Goal: Task Accomplishment & Management: Manage account settings

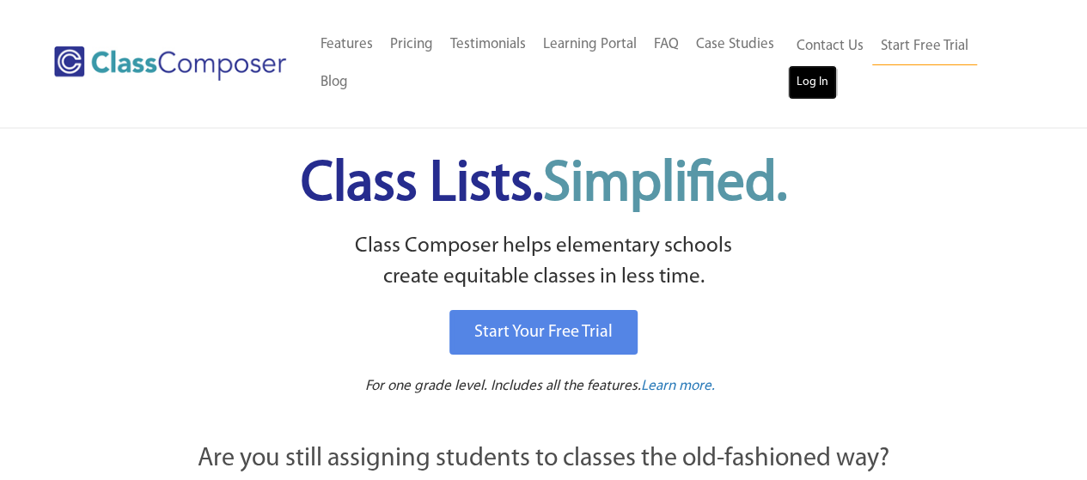
click at [811, 73] on link "Log In" at bounding box center [812, 82] width 49 height 34
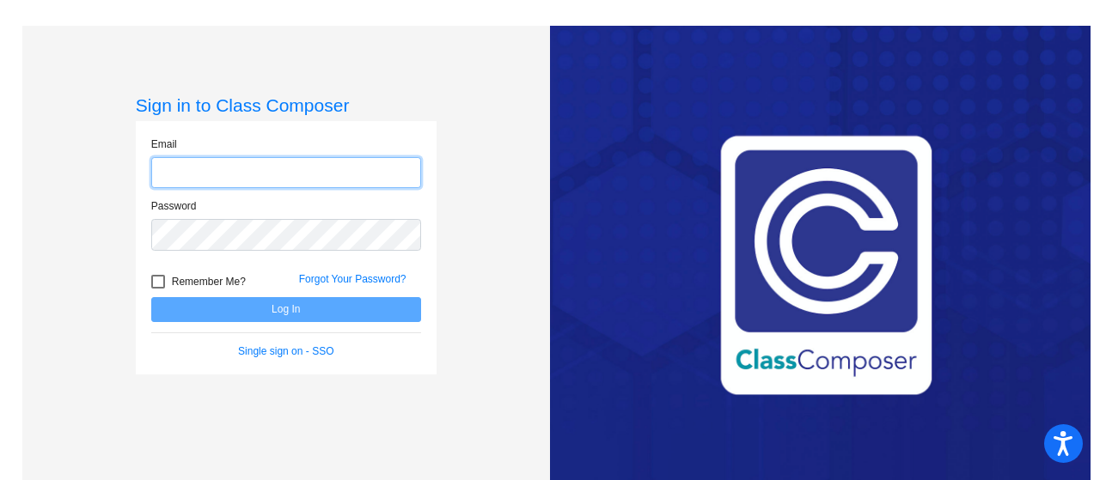
type input "[PERSON_NAME][EMAIL_ADDRESS][PERSON_NAME][DOMAIN_NAME]"
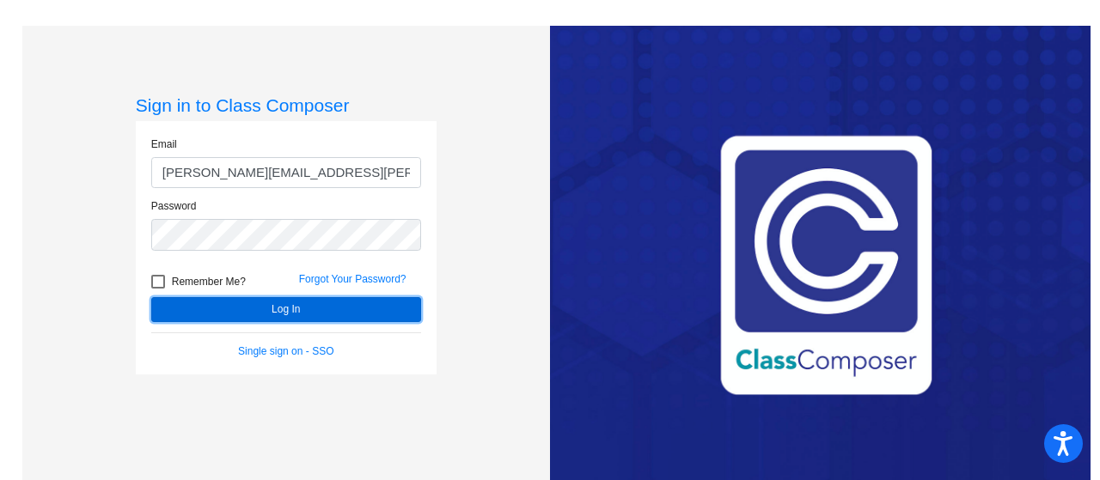
click at [384, 302] on button "Log In" at bounding box center [286, 309] width 270 height 25
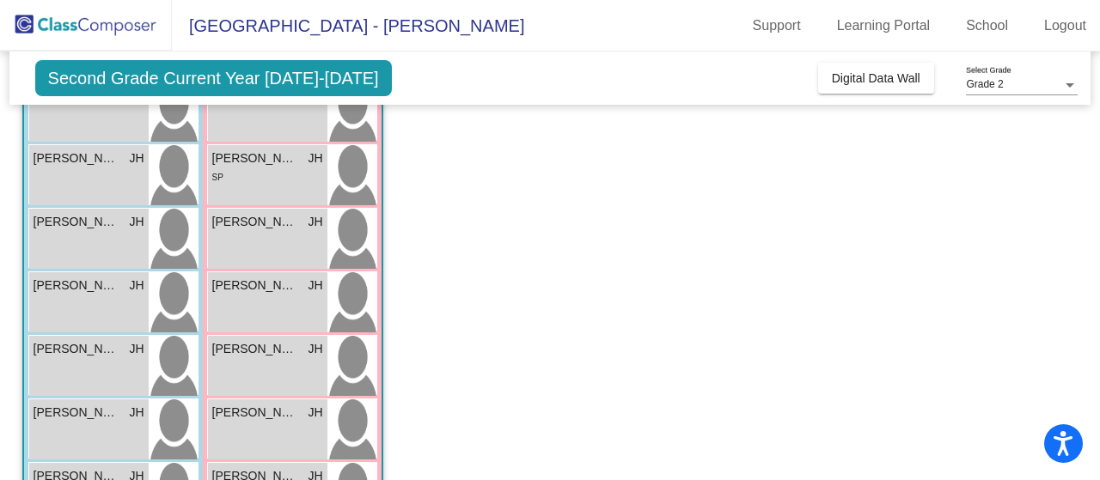
scroll to position [711, 0]
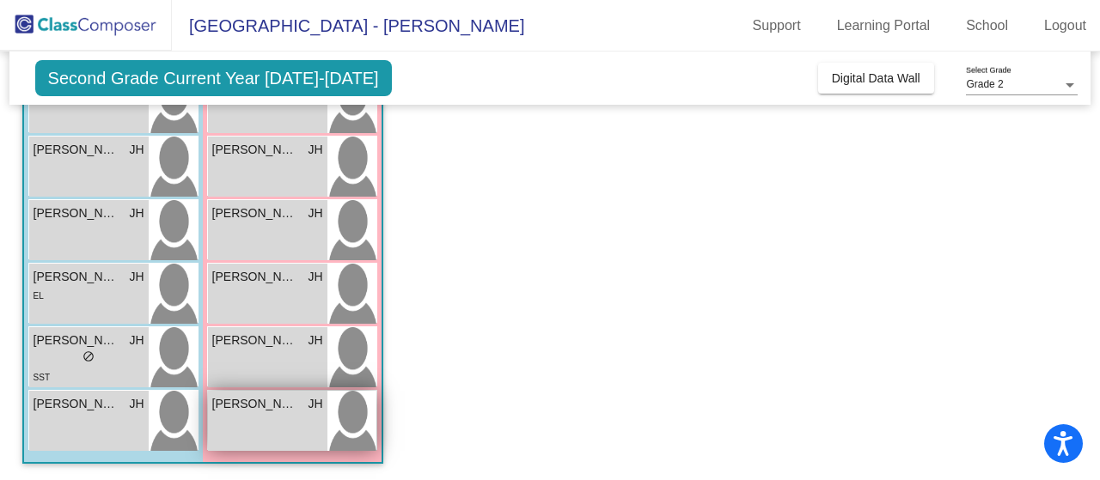
click at [239, 422] on div "[PERSON_NAME] lock do_not_disturb_alt" at bounding box center [267, 421] width 119 height 60
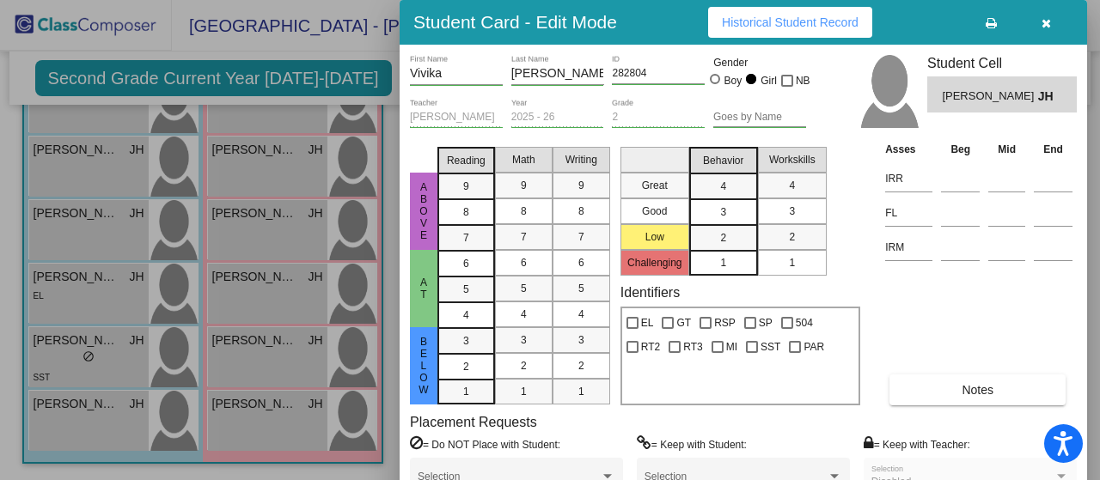
click at [938, 362] on div "Asses Beg Mid End IRR FL IRM Notes" at bounding box center [979, 272] width 196 height 265
click at [938, 391] on button "Notes" at bounding box center [977, 390] width 176 height 31
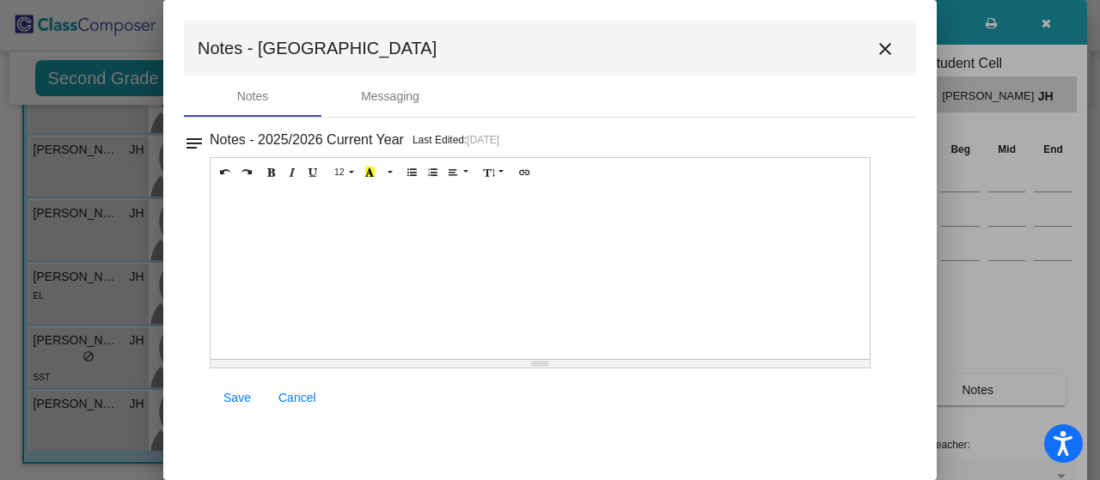
drag, startPoint x: 1092, startPoint y: 93, endPoint x: 1094, endPoint y: 119, distance: 25.9
click at [1094, 119] on div at bounding box center [550, 240] width 1100 height 480
click at [905, 150] on div "Notes - 2025/2026 Current Year Last Edited: [DATE]" at bounding box center [557, 140] width 695 height 24
click at [627, 118] on div "notes Notes - 2025/2026 Current Year Last Edited: [DATE] 12 8 9 10 11 12 14 18 …" at bounding box center [550, 268] width 732 height 301
click at [759, 426] on mat-dialog-container "Notes - Vivika close Notes Messaging notes Notes - 2025/2026 Current Year Last …" at bounding box center [549, 240] width 773 height 480
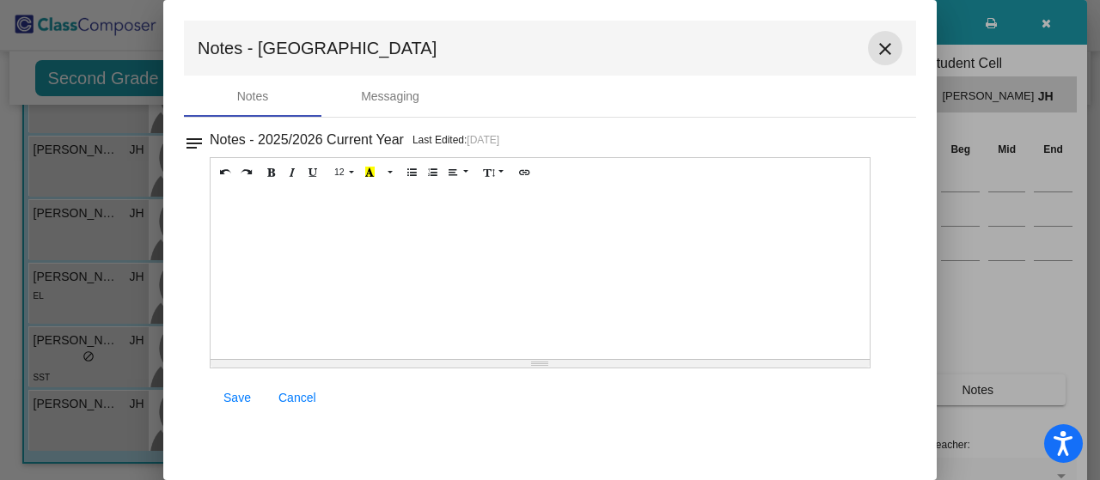
click at [889, 52] on mat-icon "close" at bounding box center [885, 49] width 21 height 21
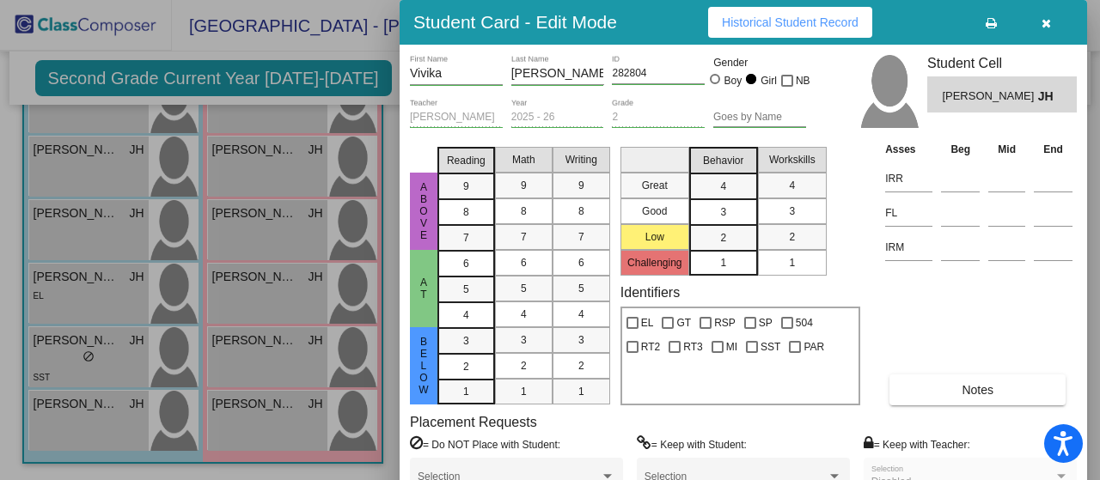
click at [1094, 125] on div at bounding box center [550, 240] width 1100 height 480
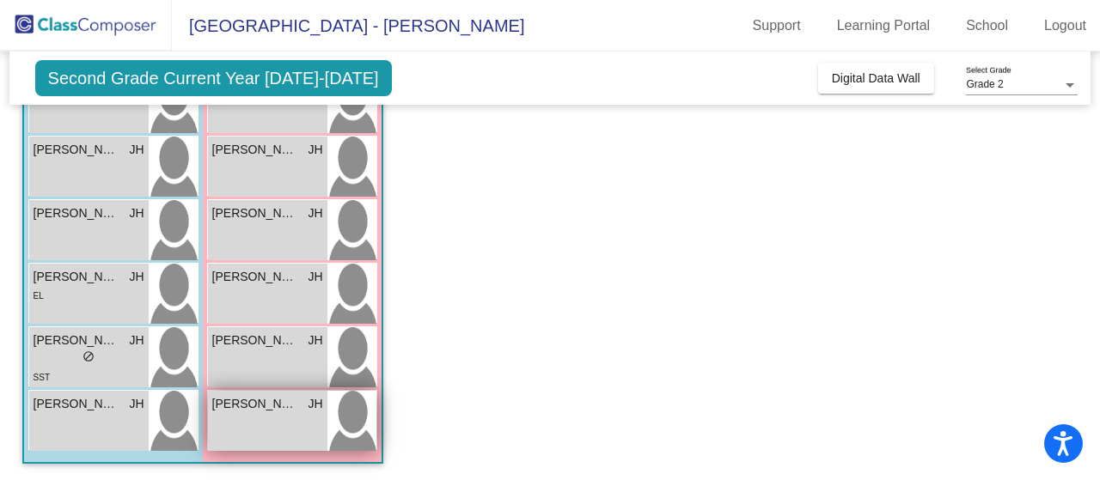
click at [257, 443] on div "[PERSON_NAME] lock do_not_disturb_alt" at bounding box center [267, 421] width 119 height 60
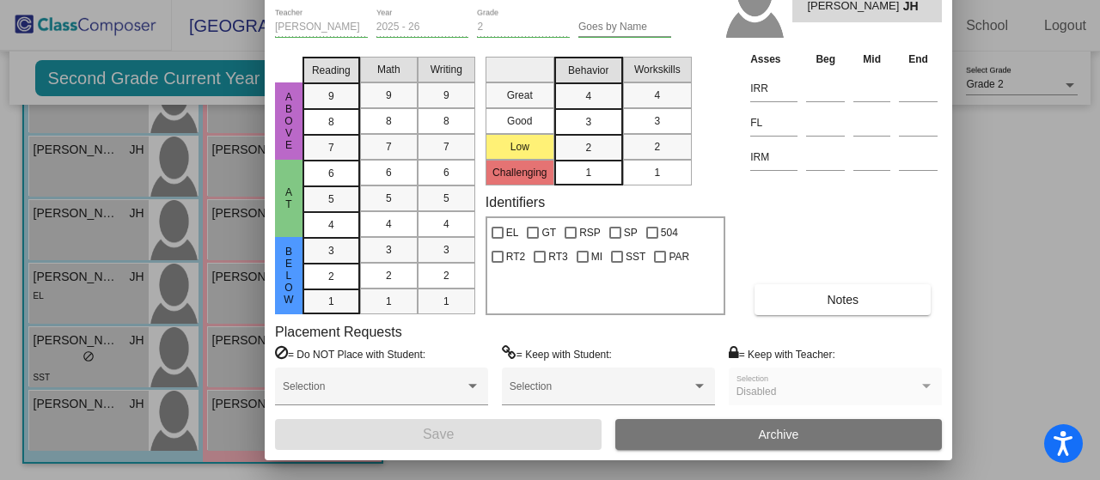
drag, startPoint x: 935, startPoint y: 19, endPoint x: 801, endPoint y: -72, distance: 162.0
click at [801, 0] on html "Accessibility Screen-Reader Guide, Feedback, and Issue Reporting | New window […" at bounding box center [550, 240] width 1100 height 480
click at [802, 296] on button "Notes" at bounding box center [843, 298] width 176 height 31
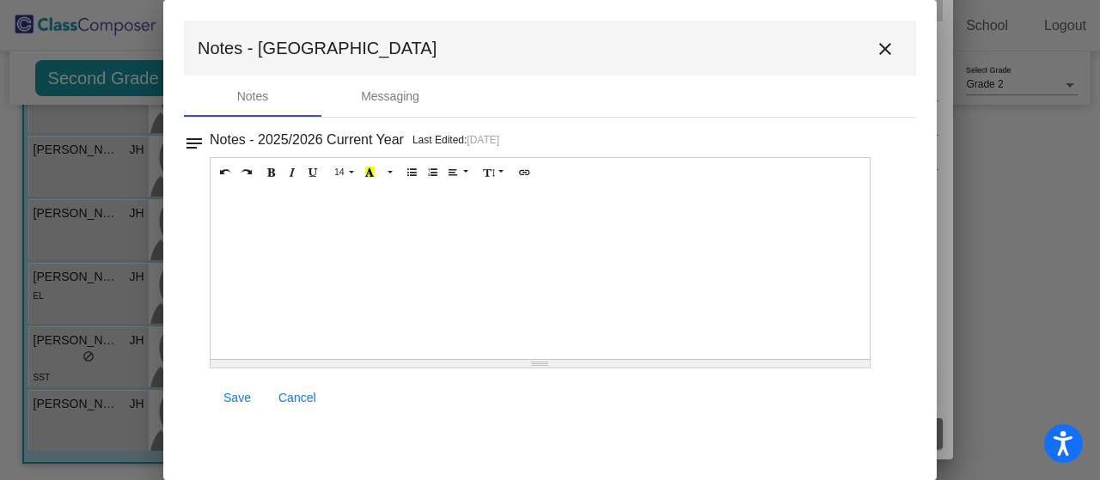
click at [732, 401] on div "Save Cancel" at bounding box center [540, 397] width 661 height 31
click at [885, 52] on mat-icon "close" at bounding box center [885, 49] width 21 height 21
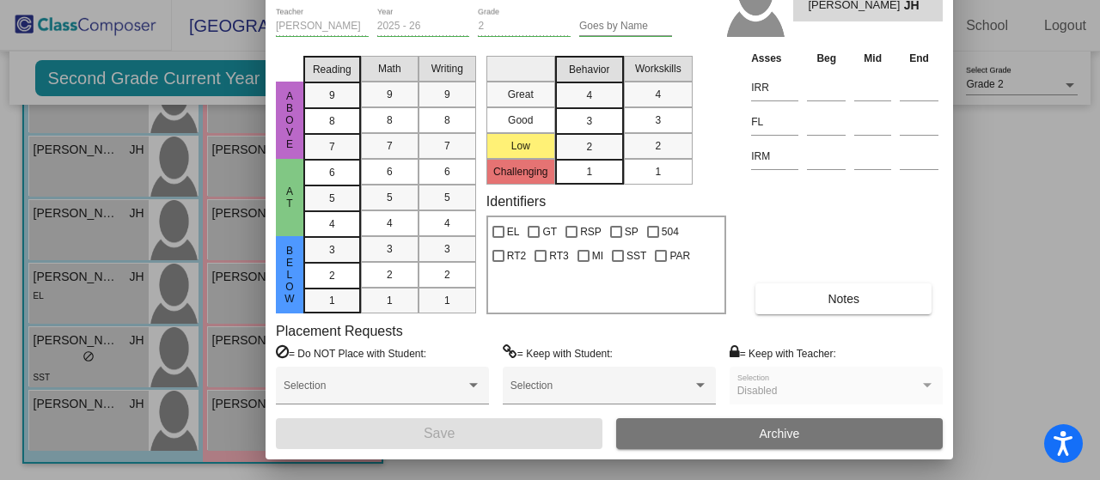
click at [115, 279] on div at bounding box center [550, 240] width 1100 height 480
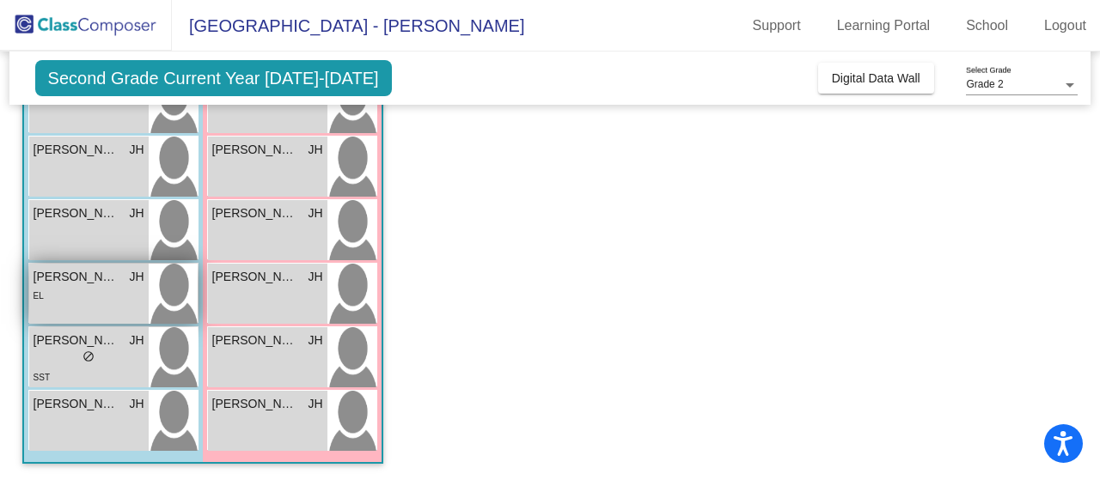
click at [115, 279] on span "[PERSON_NAME]" at bounding box center [77, 277] width 86 height 18
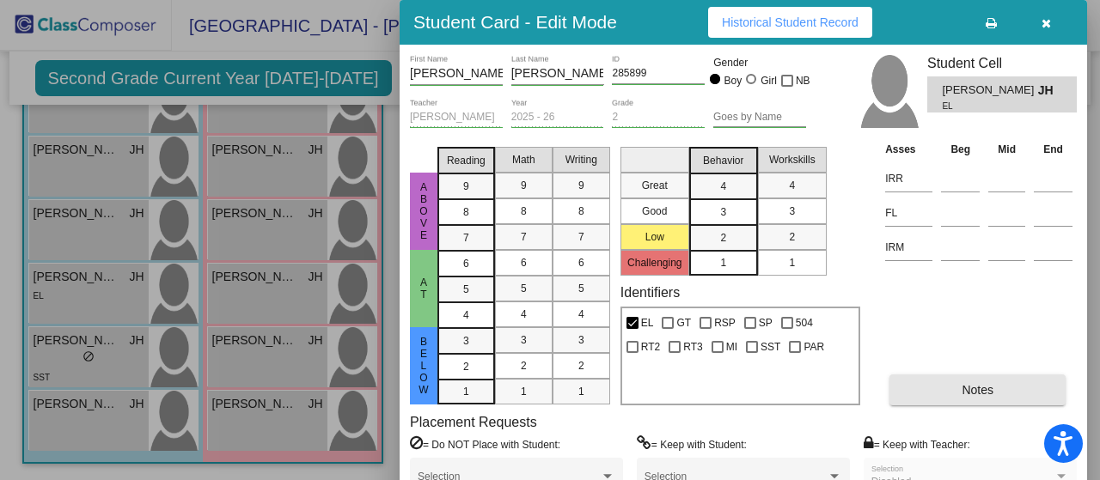
click at [952, 399] on button "Notes" at bounding box center [977, 390] width 176 height 31
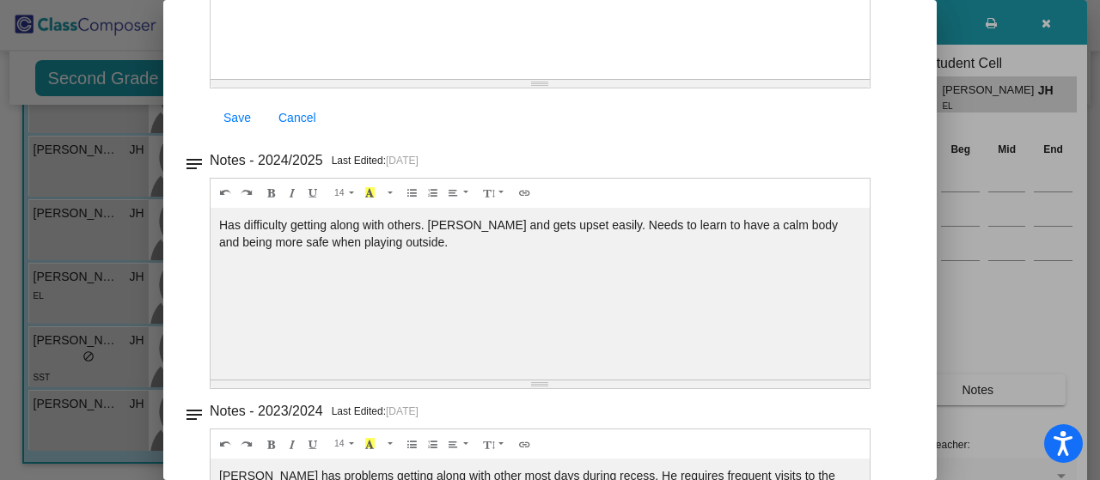
scroll to position [0, 0]
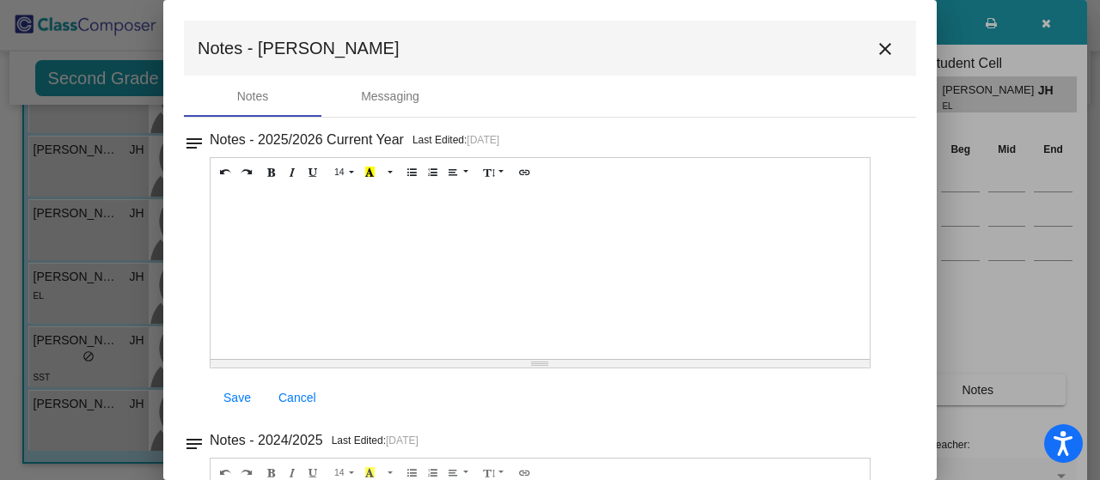
click at [880, 49] on mat-icon "close" at bounding box center [885, 49] width 21 height 21
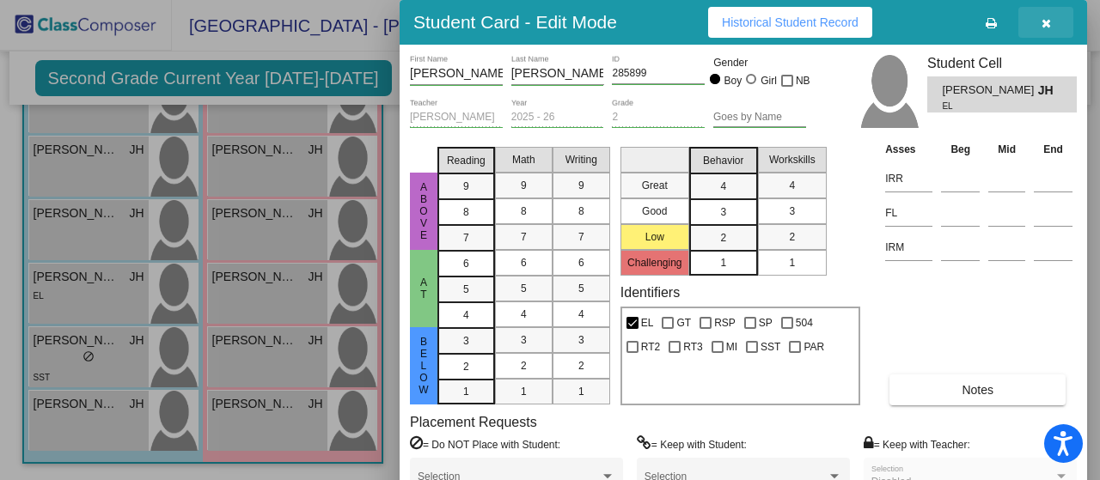
click at [1052, 22] on button "button" at bounding box center [1045, 22] width 55 height 31
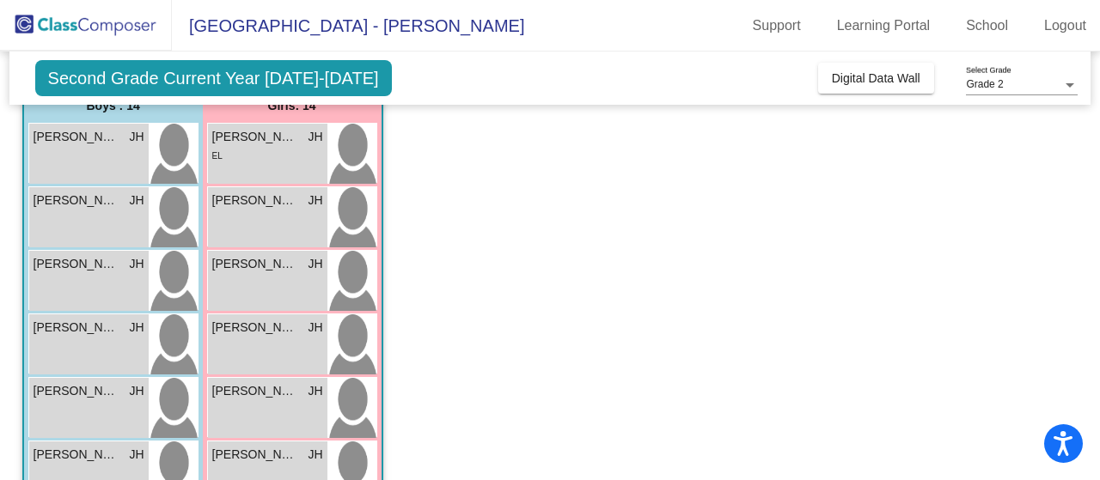
scroll to position [155, 0]
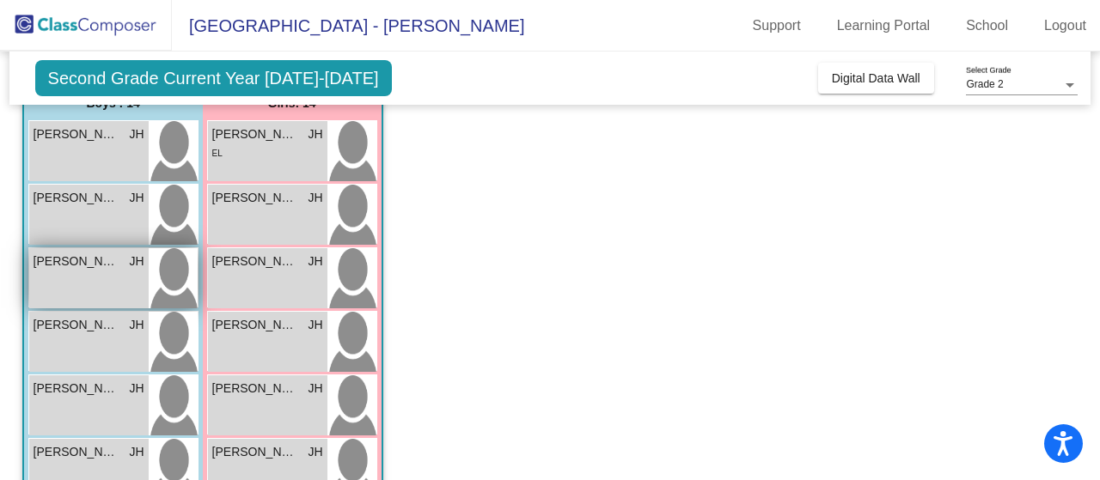
click at [84, 264] on span "[PERSON_NAME]" at bounding box center [77, 262] width 86 height 18
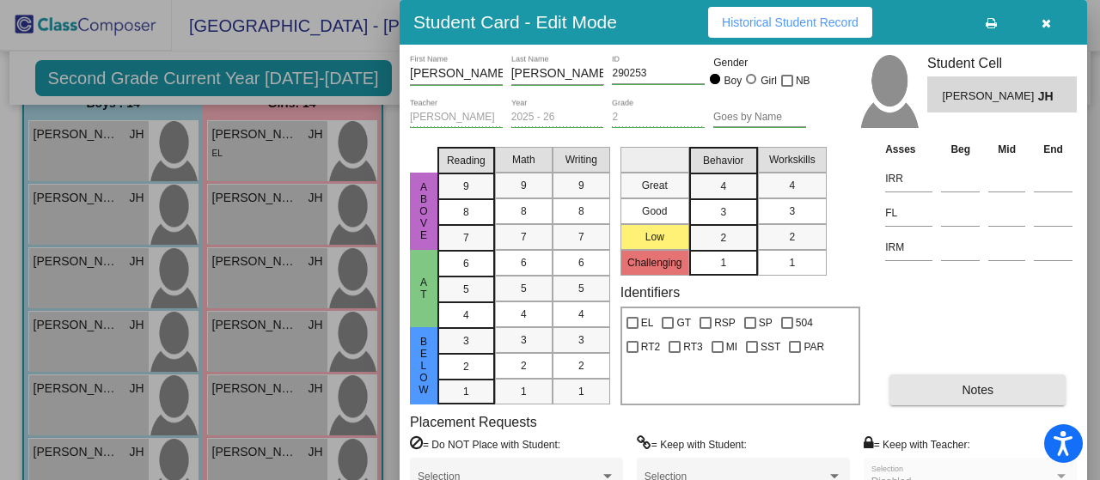
click at [922, 390] on button "Notes" at bounding box center [977, 390] width 176 height 31
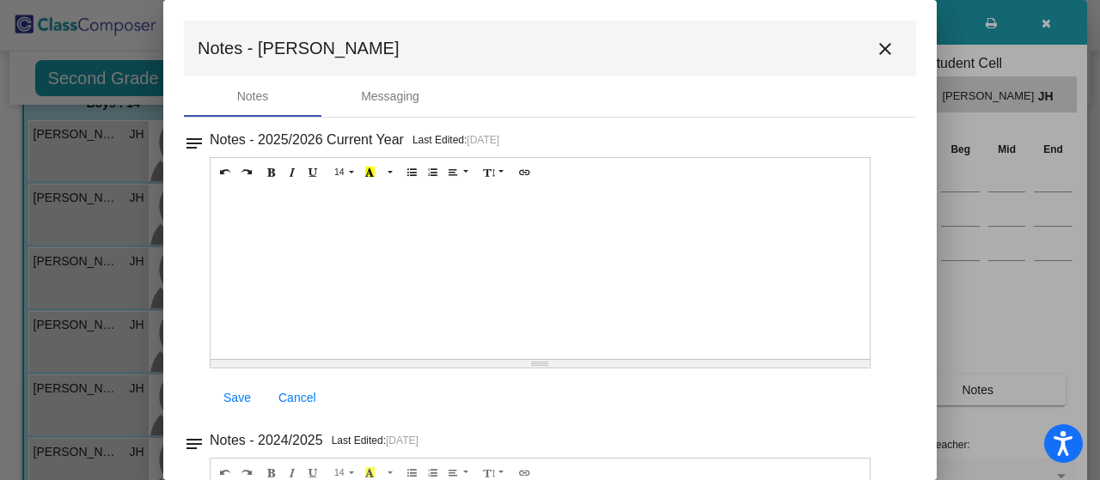
drag, startPoint x: 924, startPoint y: 242, endPoint x: 931, endPoint y: 310, distance: 68.2
click at [933, 317] on mat-dialog-container "Notes - [PERSON_NAME] close Notes Messaging notes Notes - 2025/2026 Current Yea…" at bounding box center [549, 240] width 773 height 480
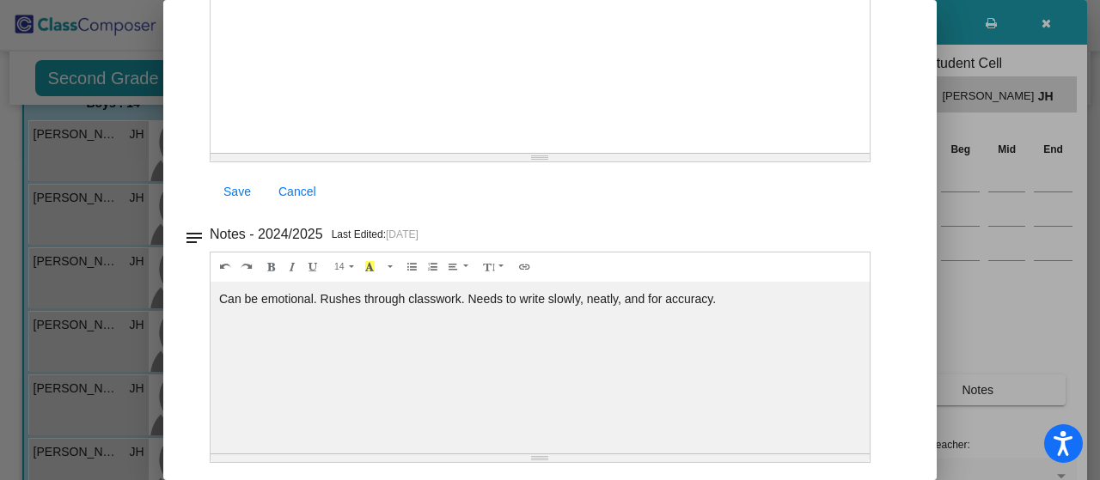
scroll to position [2, 0]
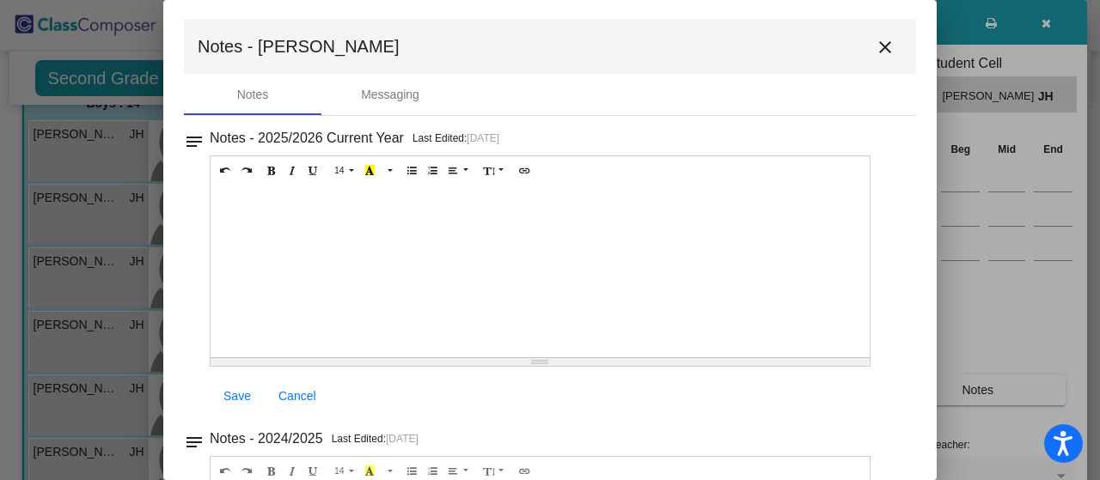
drag, startPoint x: 885, startPoint y: 46, endPoint x: 892, endPoint y: 28, distance: 18.5
click at [892, 28] on mat-toolbar "Notes - [PERSON_NAME]" at bounding box center [550, 46] width 732 height 55
click at [880, 49] on mat-icon "close" at bounding box center [885, 47] width 21 height 21
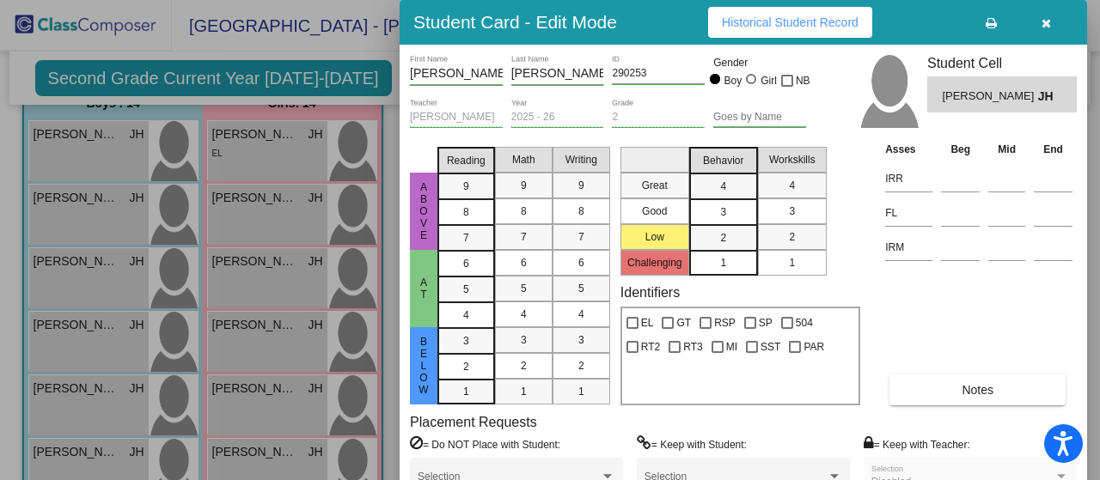
drag, startPoint x: 1094, startPoint y: 222, endPoint x: 1089, endPoint y: 265, distance: 43.3
click at [1089, 268] on div at bounding box center [550, 240] width 1100 height 480
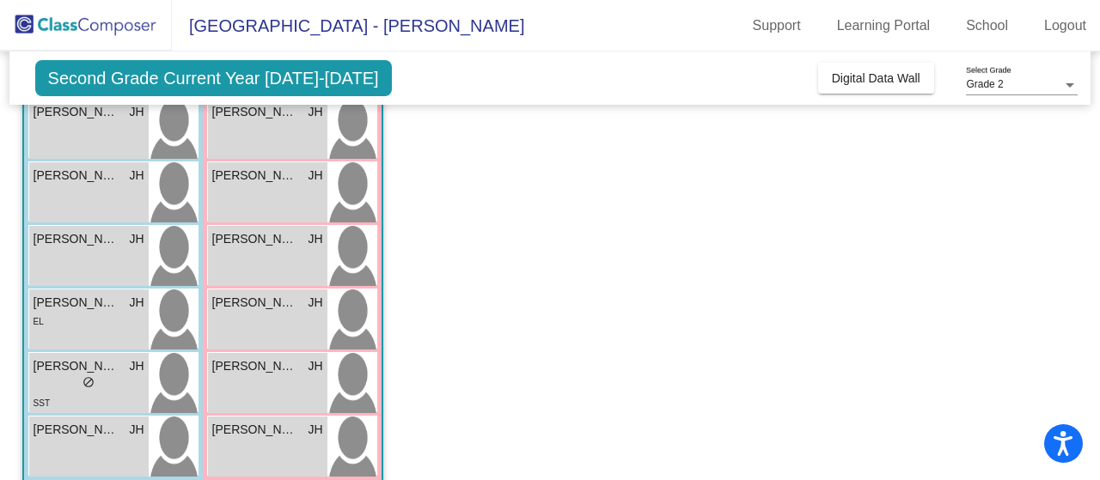
scroll to position [684, 0]
